Goal: Check status: Check status

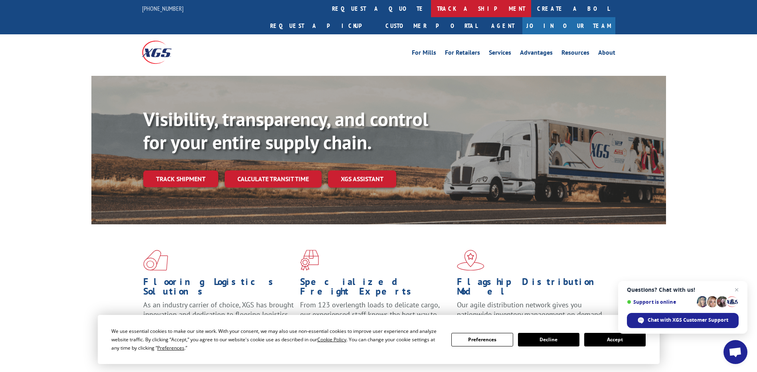
click at [431, 9] on link "track a shipment" at bounding box center [481, 8] width 100 height 17
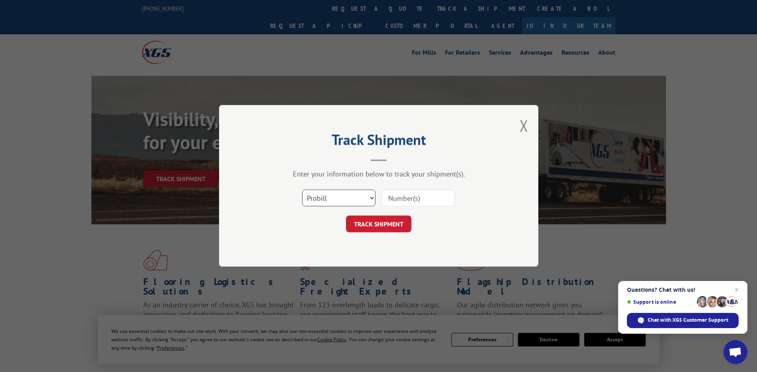
click at [364, 200] on select "Select category... Probill BOL PO" at bounding box center [338, 198] width 73 height 17
click at [404, 200] on input at bounding box center [418, 198] width 73 height 17
paste input "16955618"
type input "16955618"
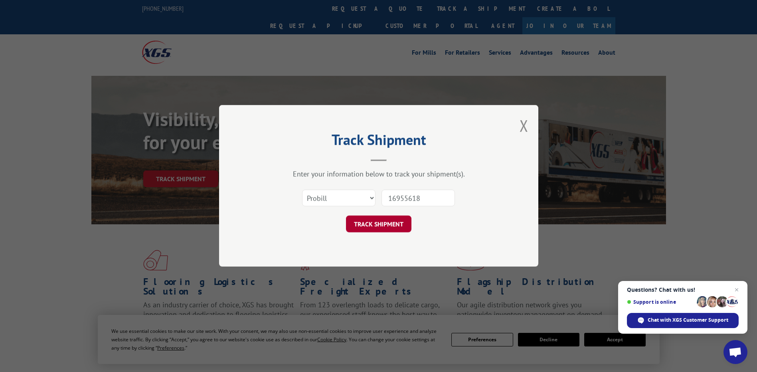
click at [388, 221] on button "TRACK SHIPMENT" at bounding box center [378, 224] width 65 height 17
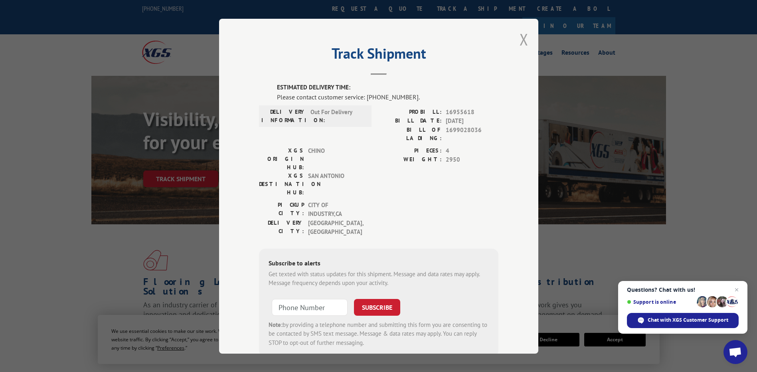
click at [523, 45] on button "Close modal" at bounding box center [524, 39] width 9 height 21
